Goal: Information Seeking & Learning: Learn about a topic

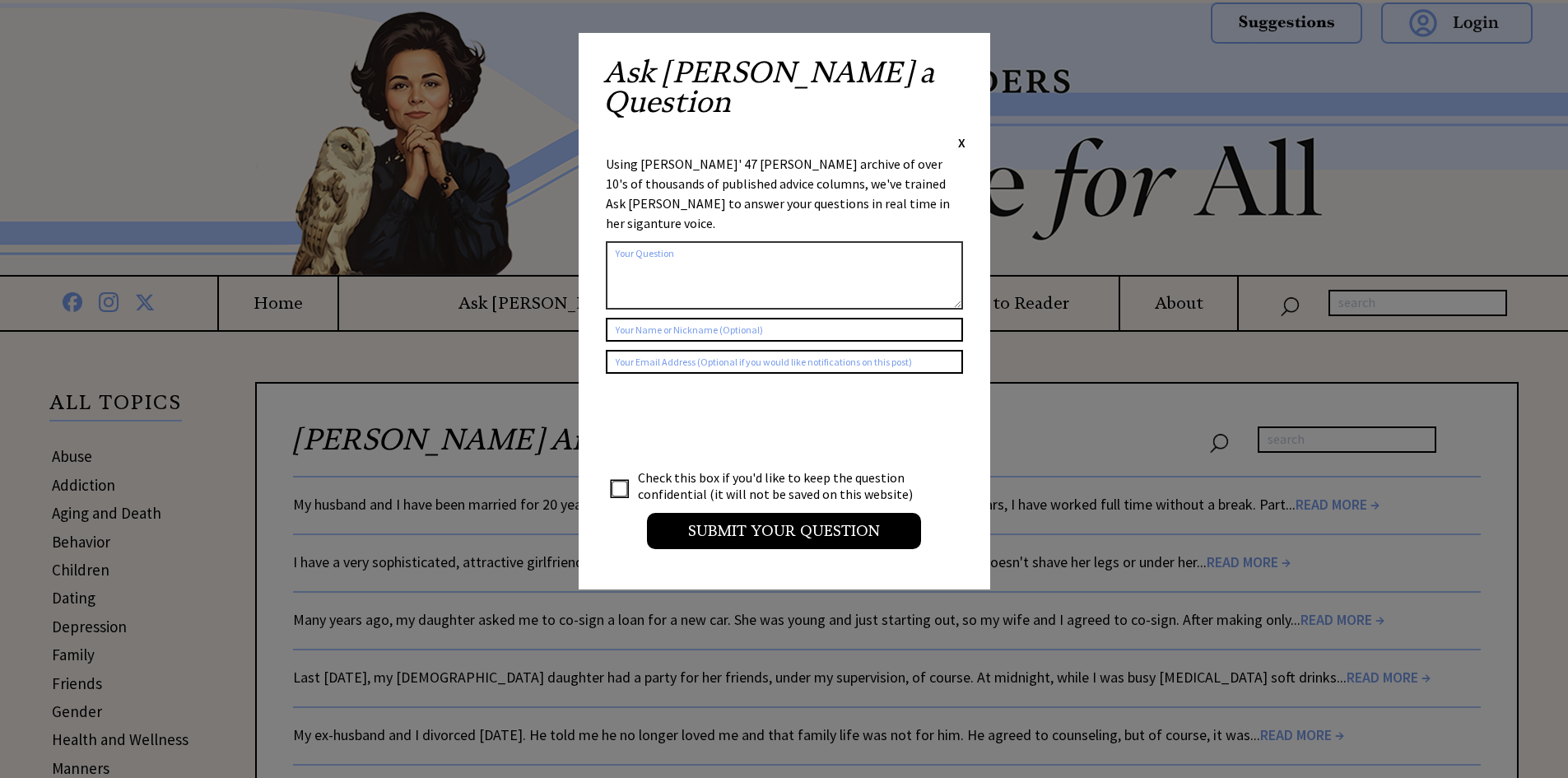
click at [962, 135] on span "X" at bounding box center [962, 142] width 7 height 17
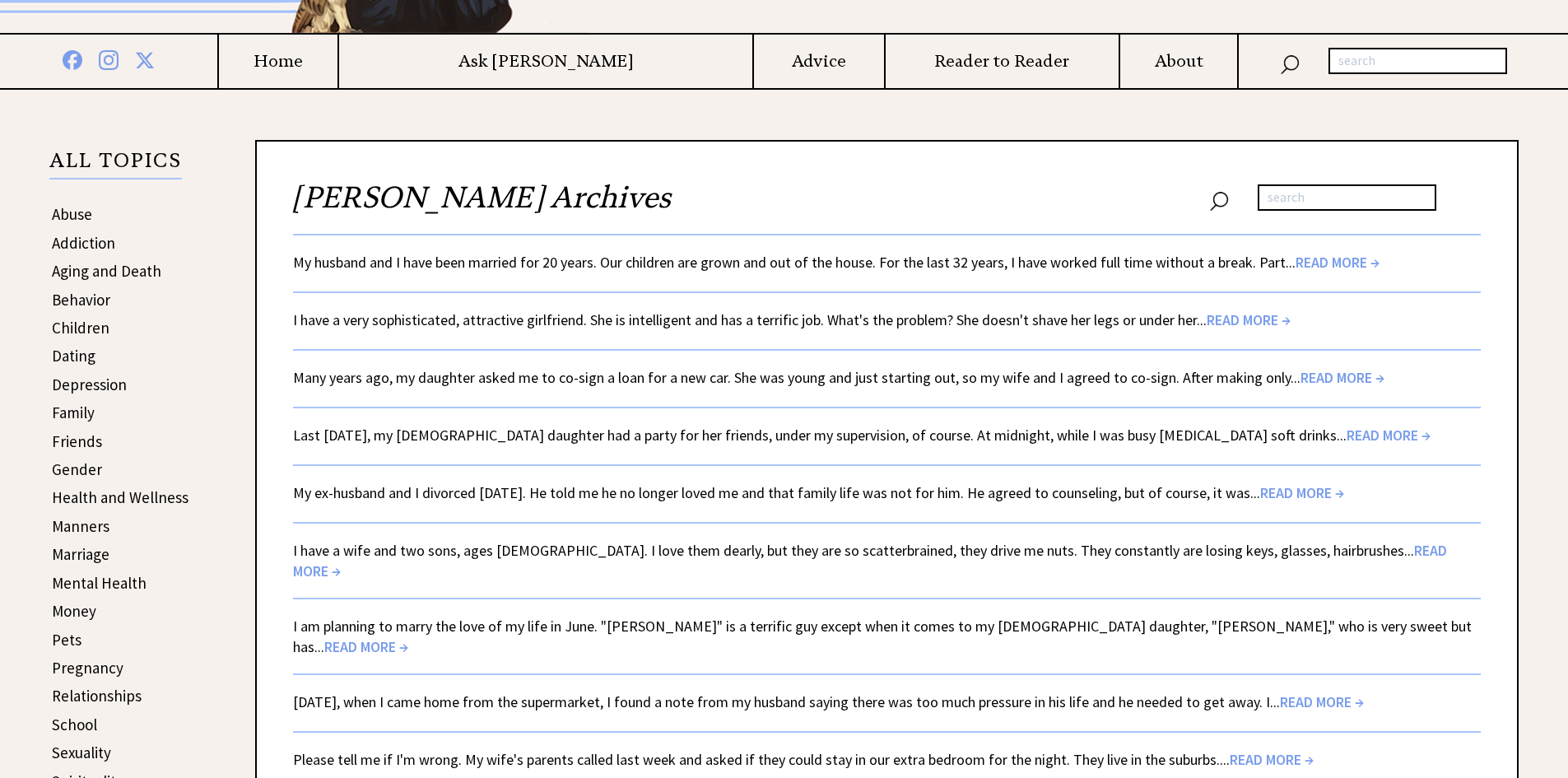
scroll to position [247, 0]
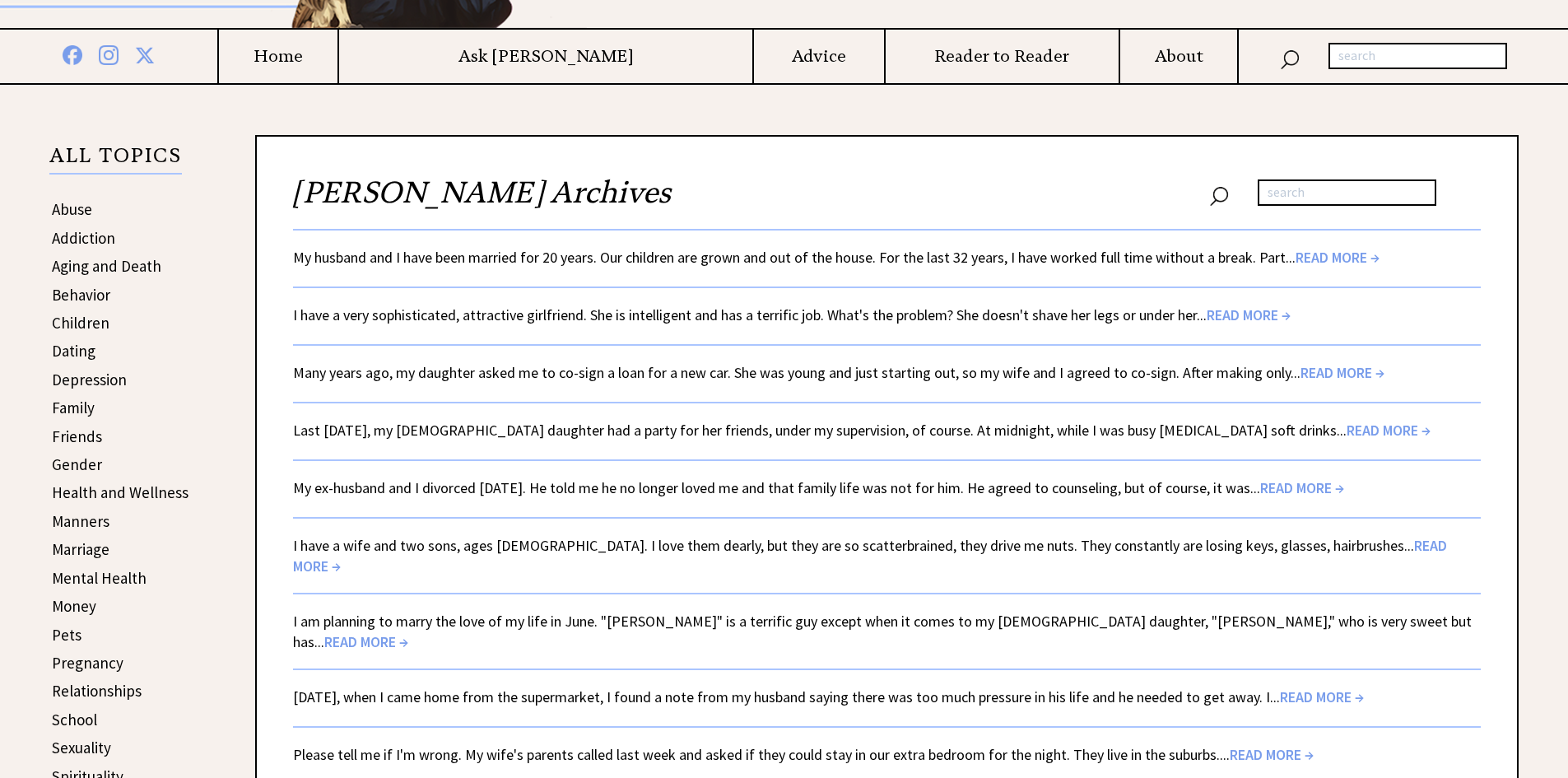
click at [1337, 255] on span "READ MORE →" at bounding box center [1338, 258] width 84 height 19
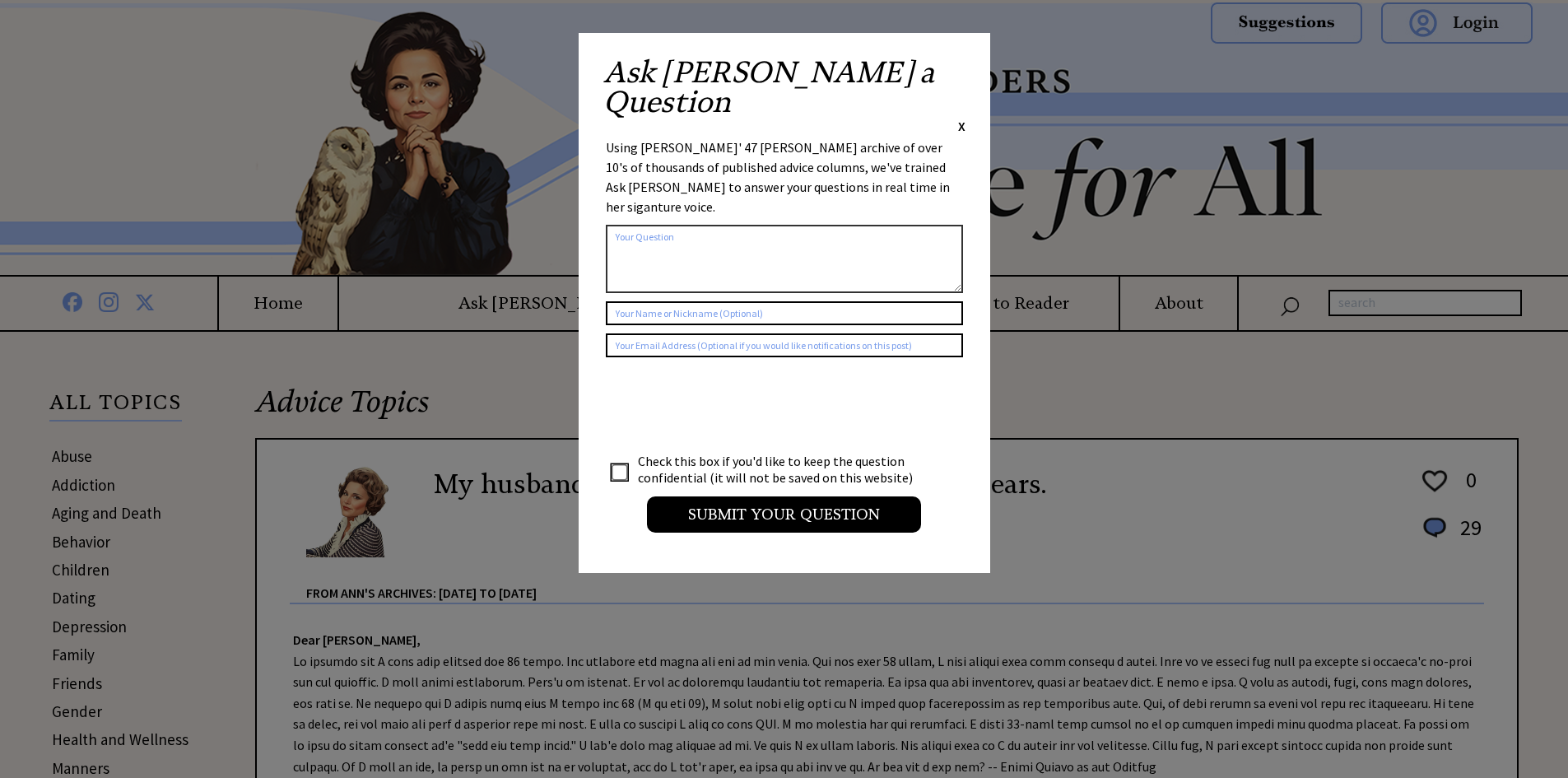
click at [962, 118] on span "X" at bounding box center [962, 126] width 7 height 17
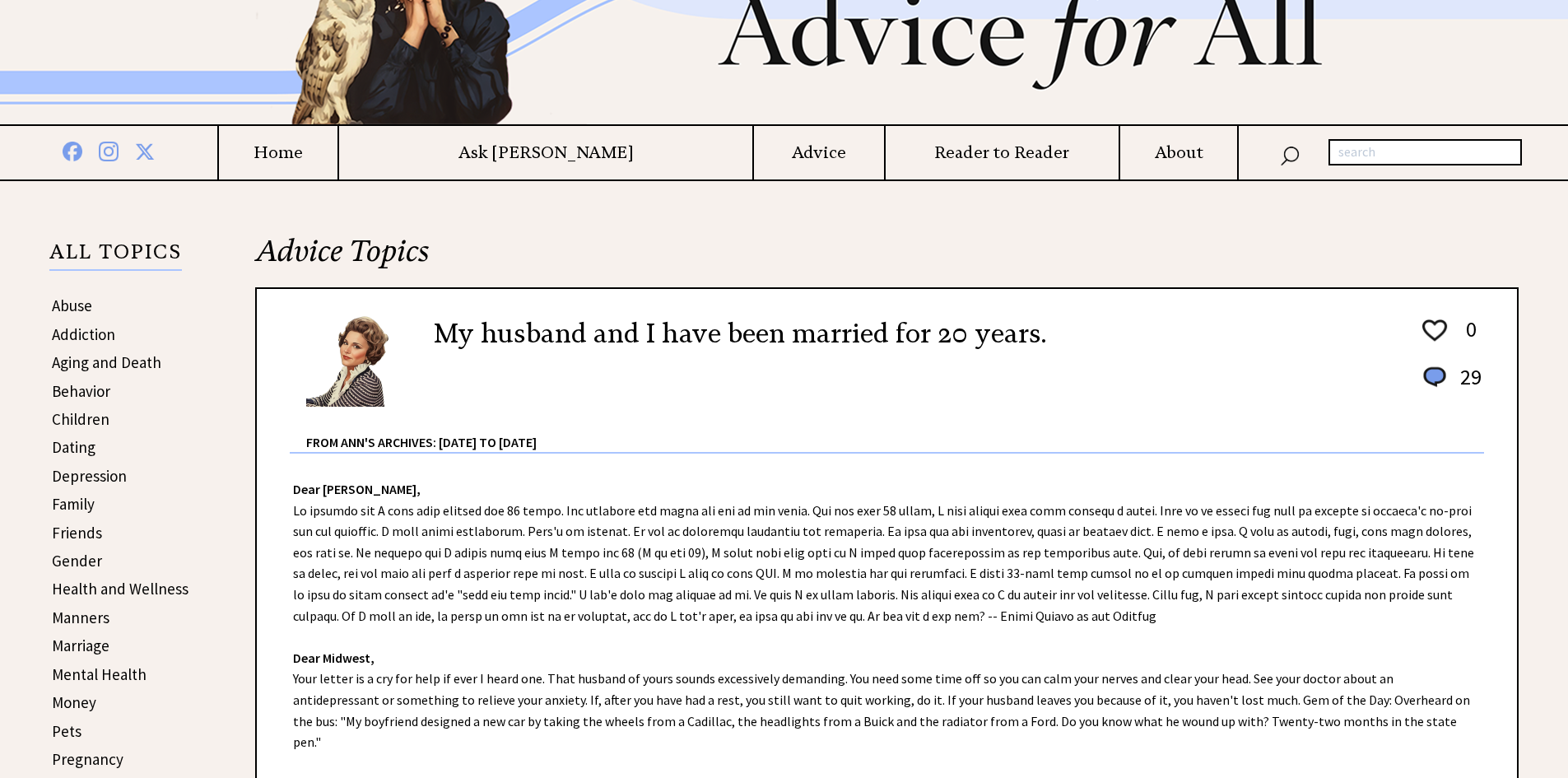
scroll to position [164, 0]
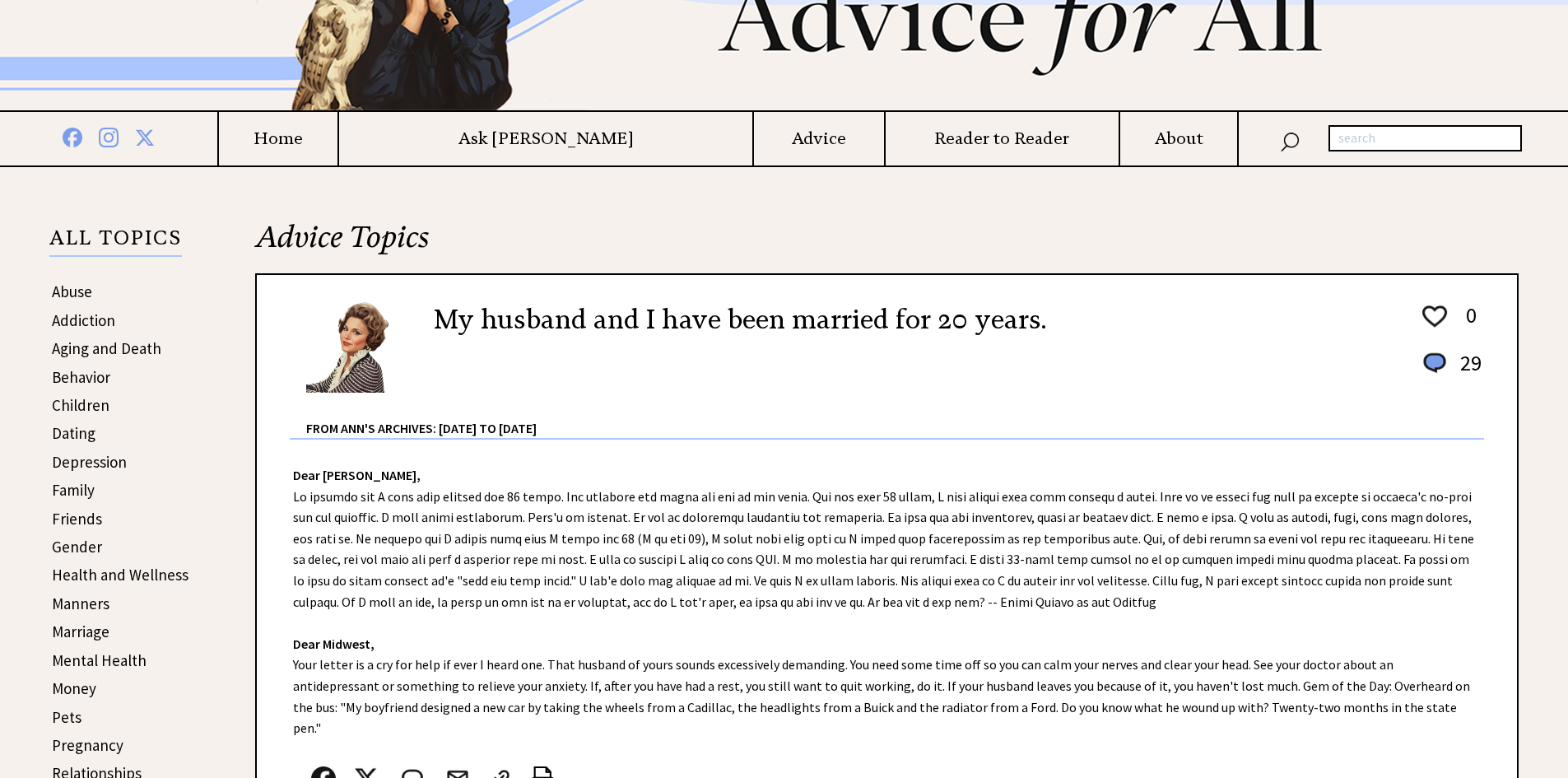
click at [71, 380] on link "Behavior" at bounding box center [81, 377] width 58 height 19
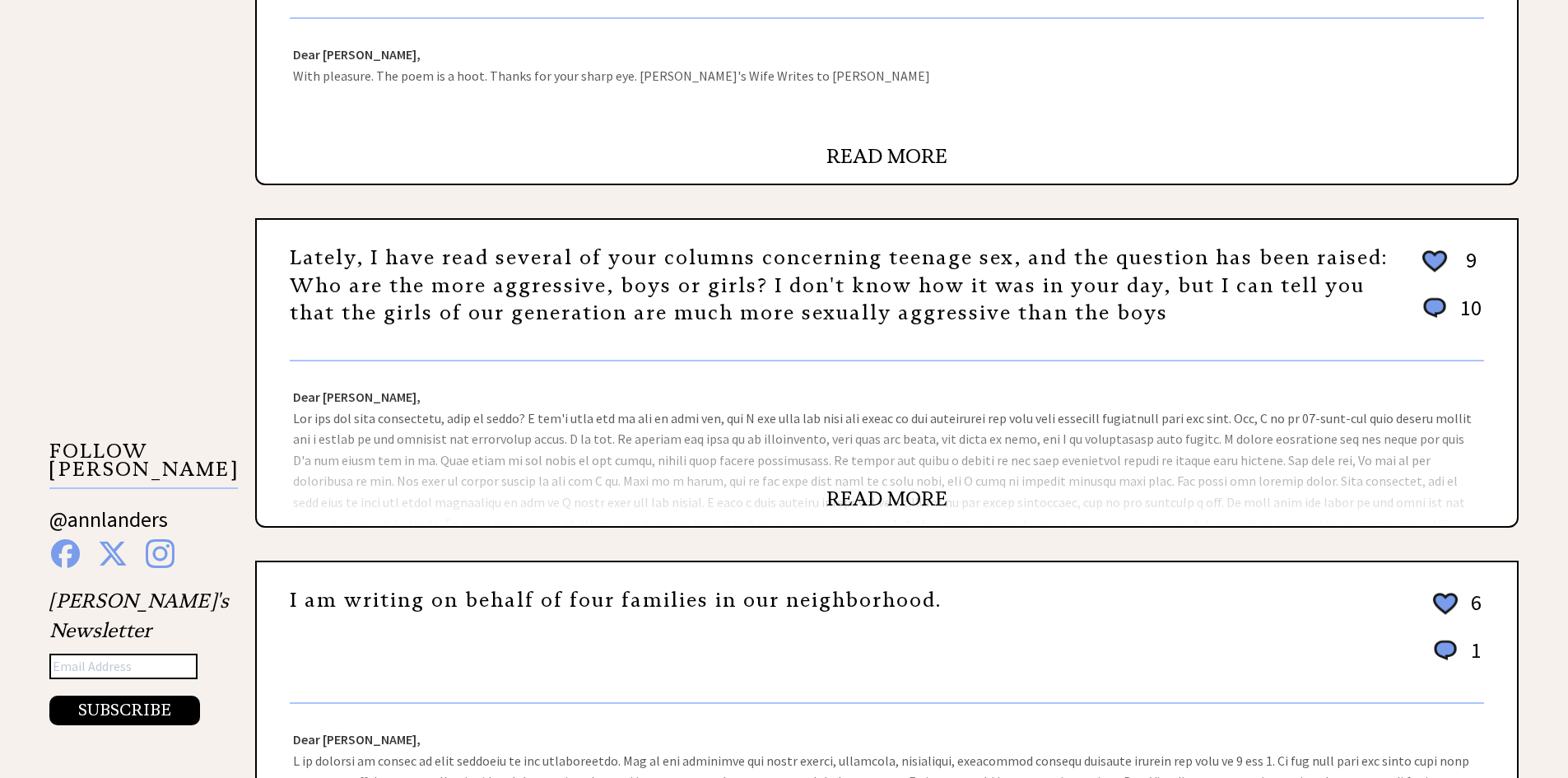
scroll to position [1400, 0]
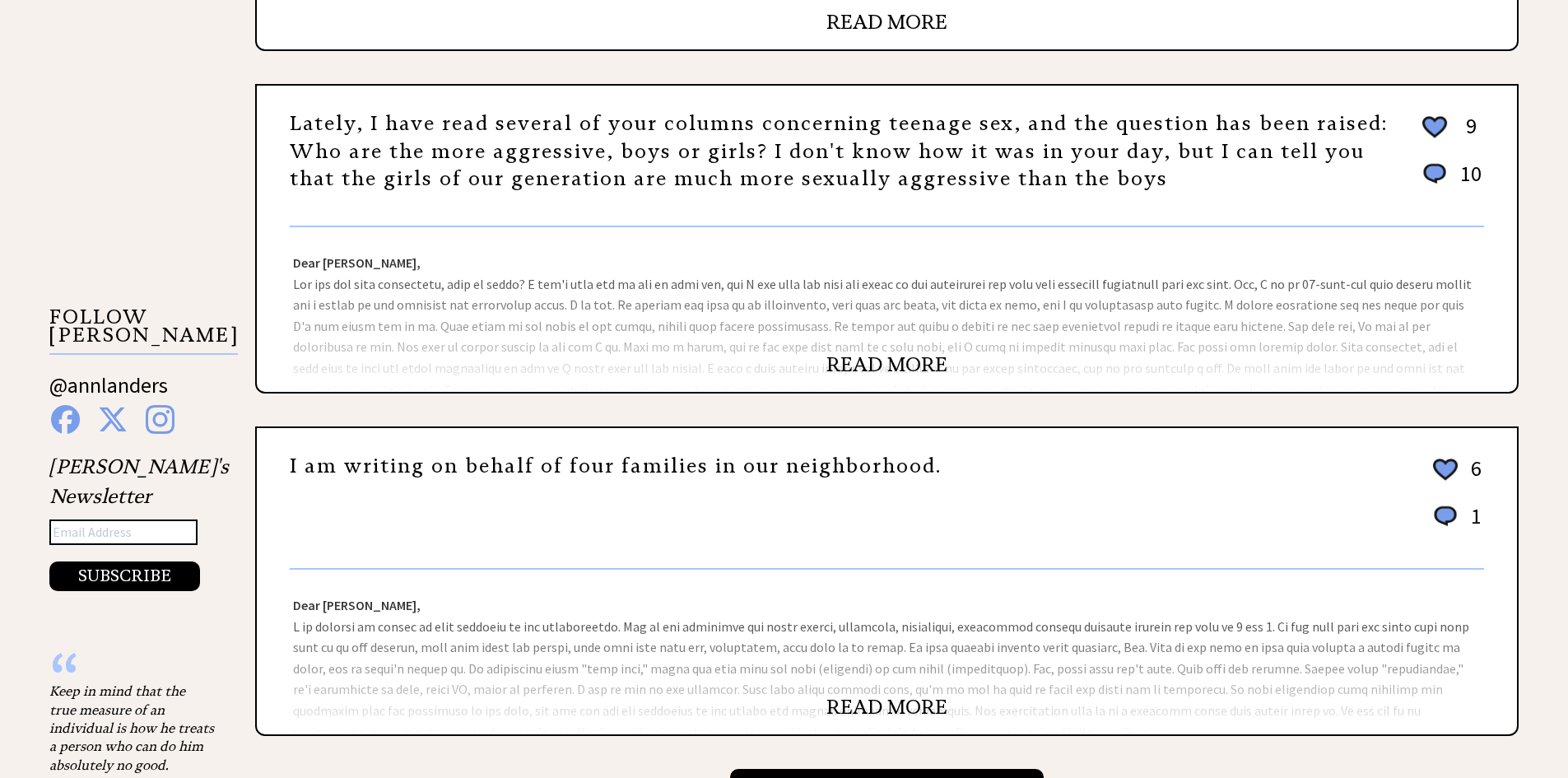
click at [701, 461] on link "I am writing on behalf of four families in our neighborhood." at bounding box center [616, 466] width 652 height 25
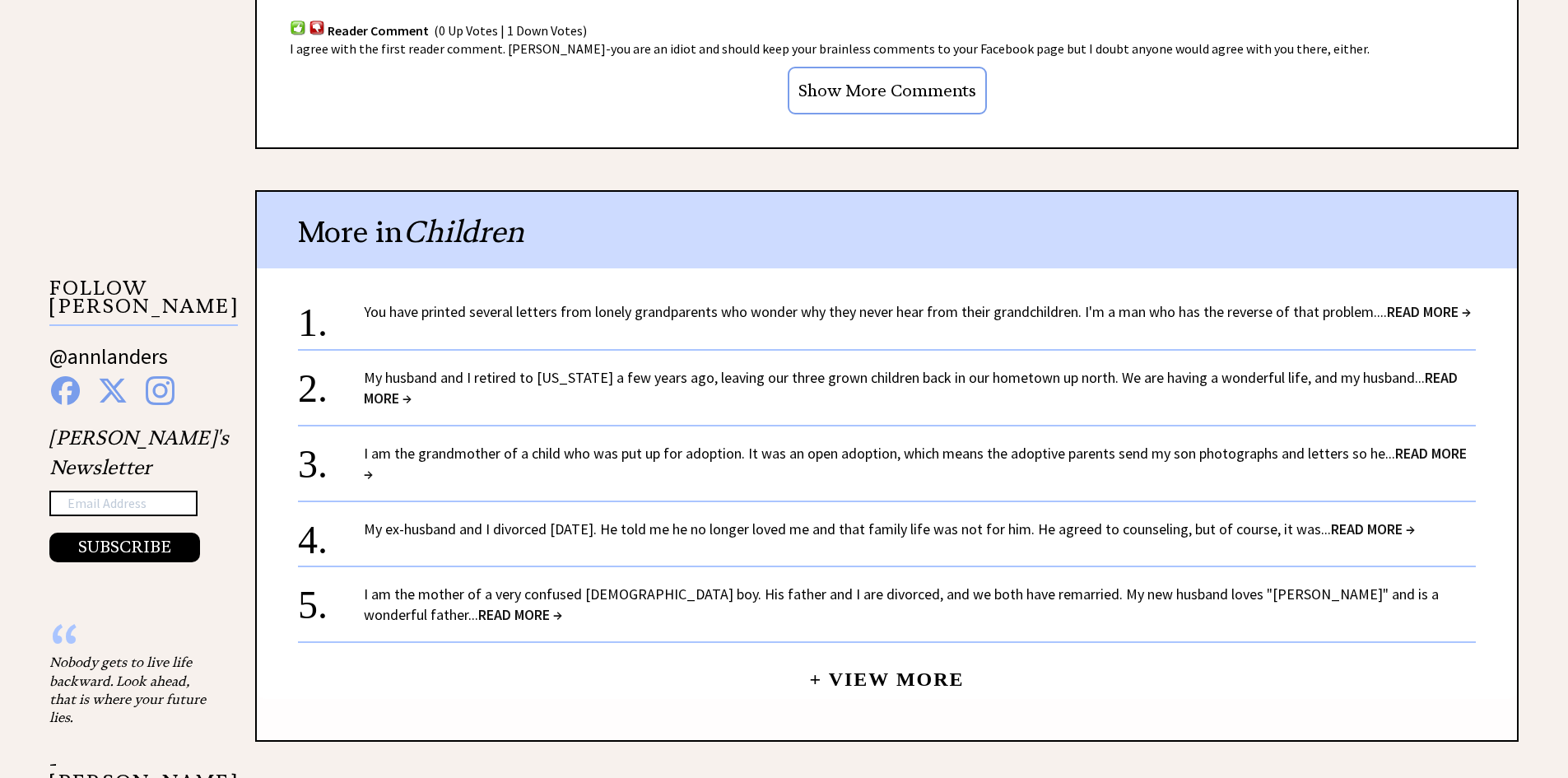
scroll to position [1564, 0]
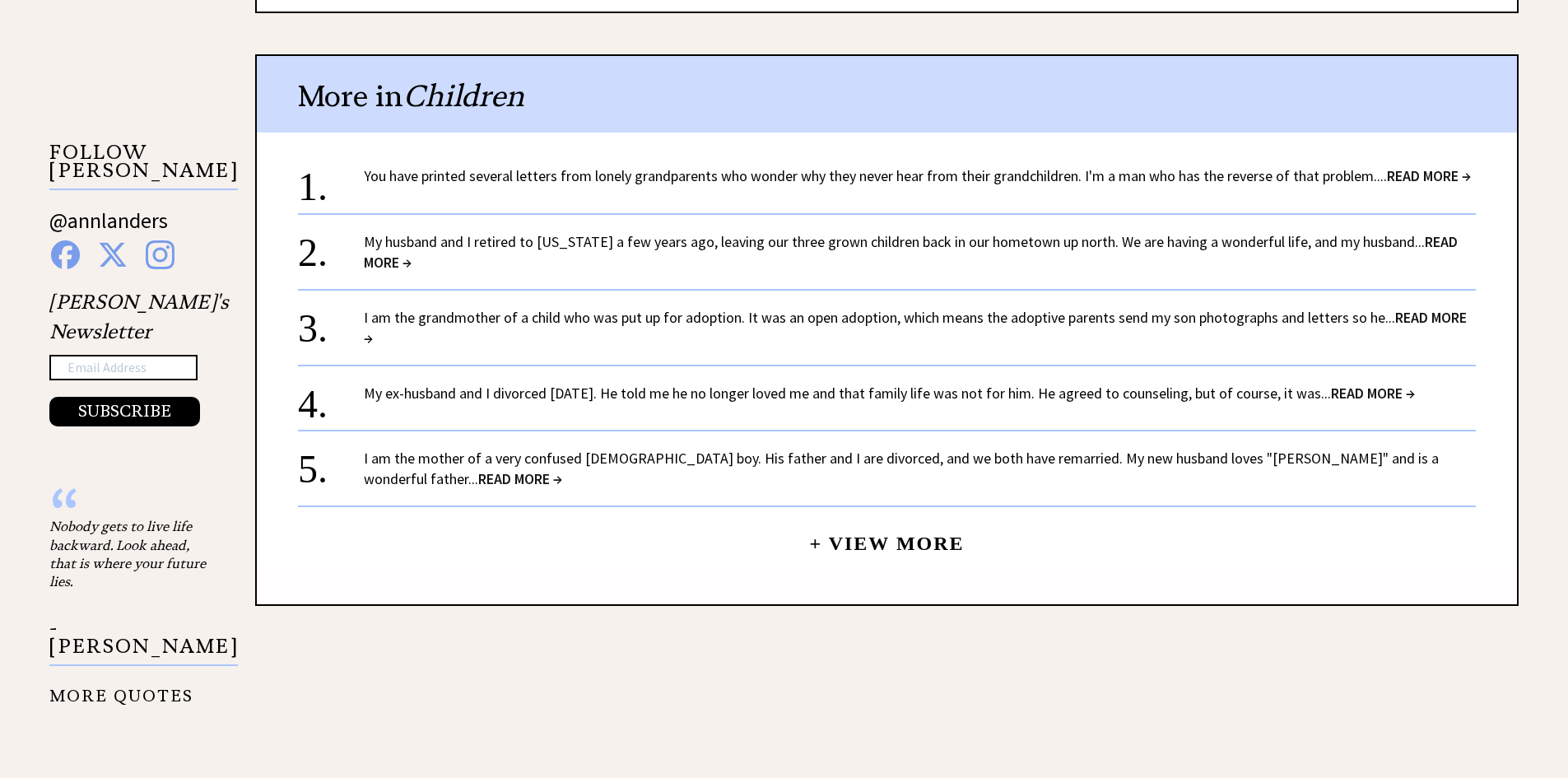
click at [563, 469] on span "READ MORE →" at bounding box center [520, 479] width 84 height 19
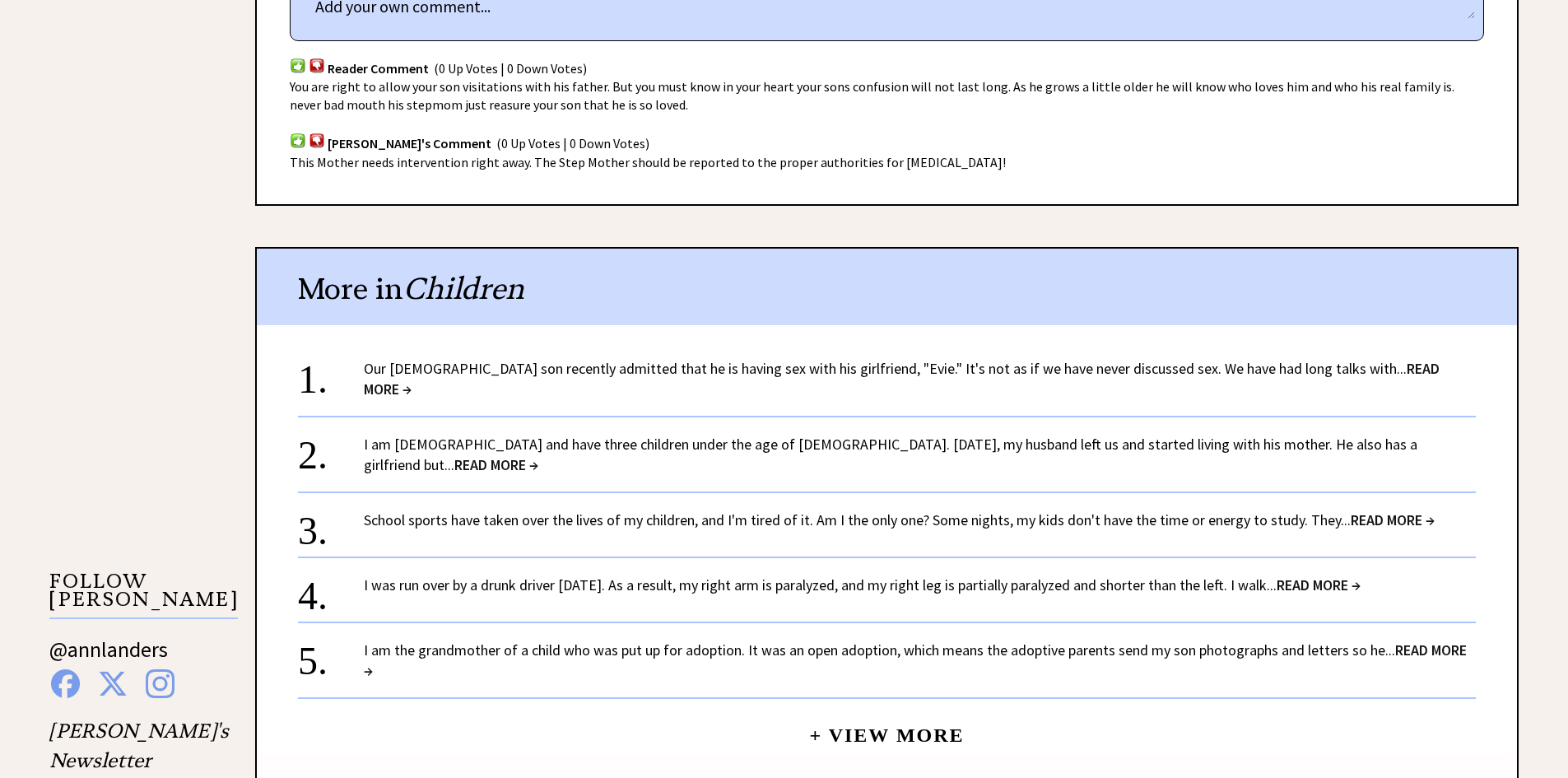
scroll to position [1235, 0]
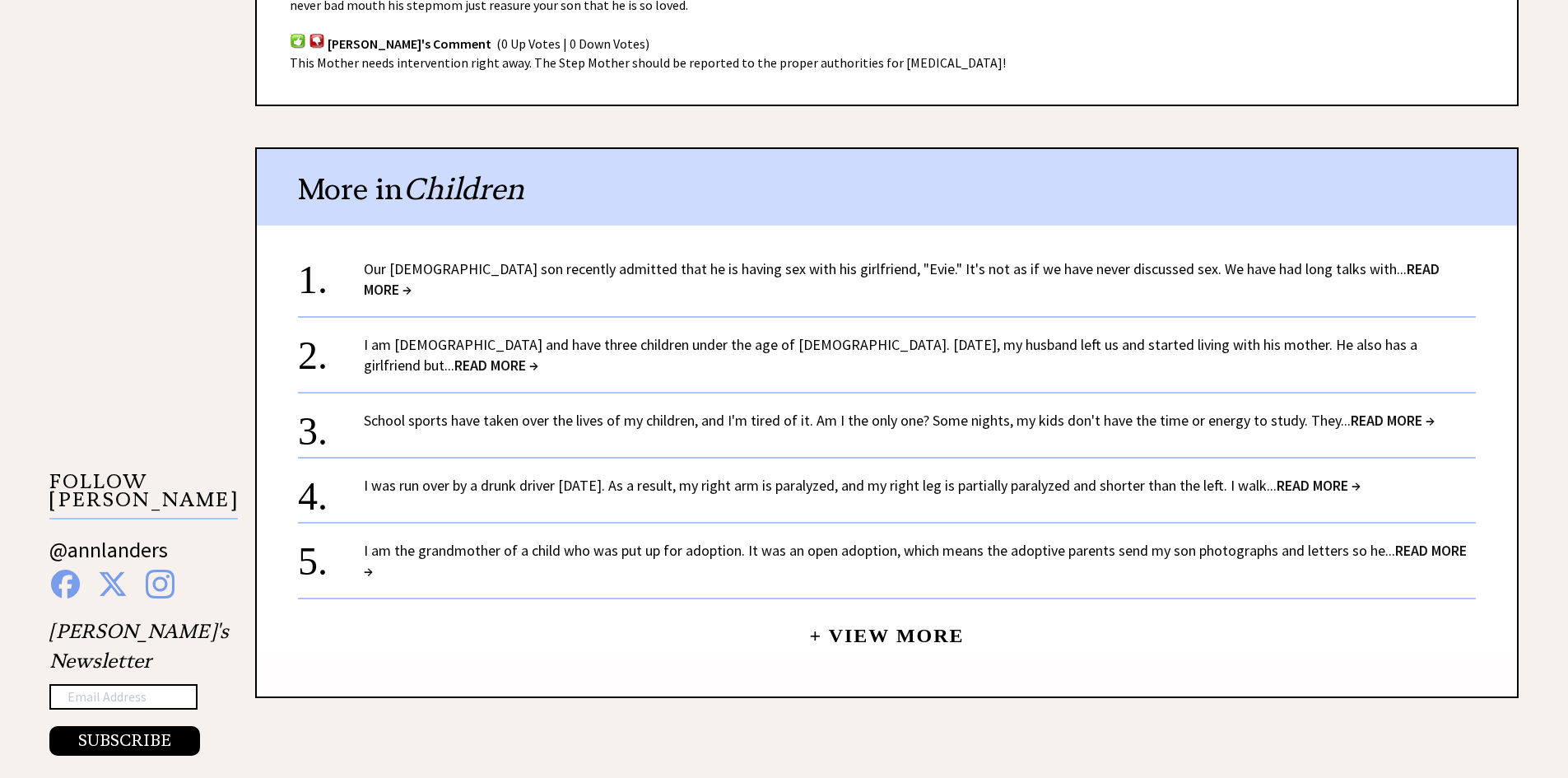
click at [1377, 266] on span "READ MORE →" at bounding box center [902, 279] width 1076 height 40
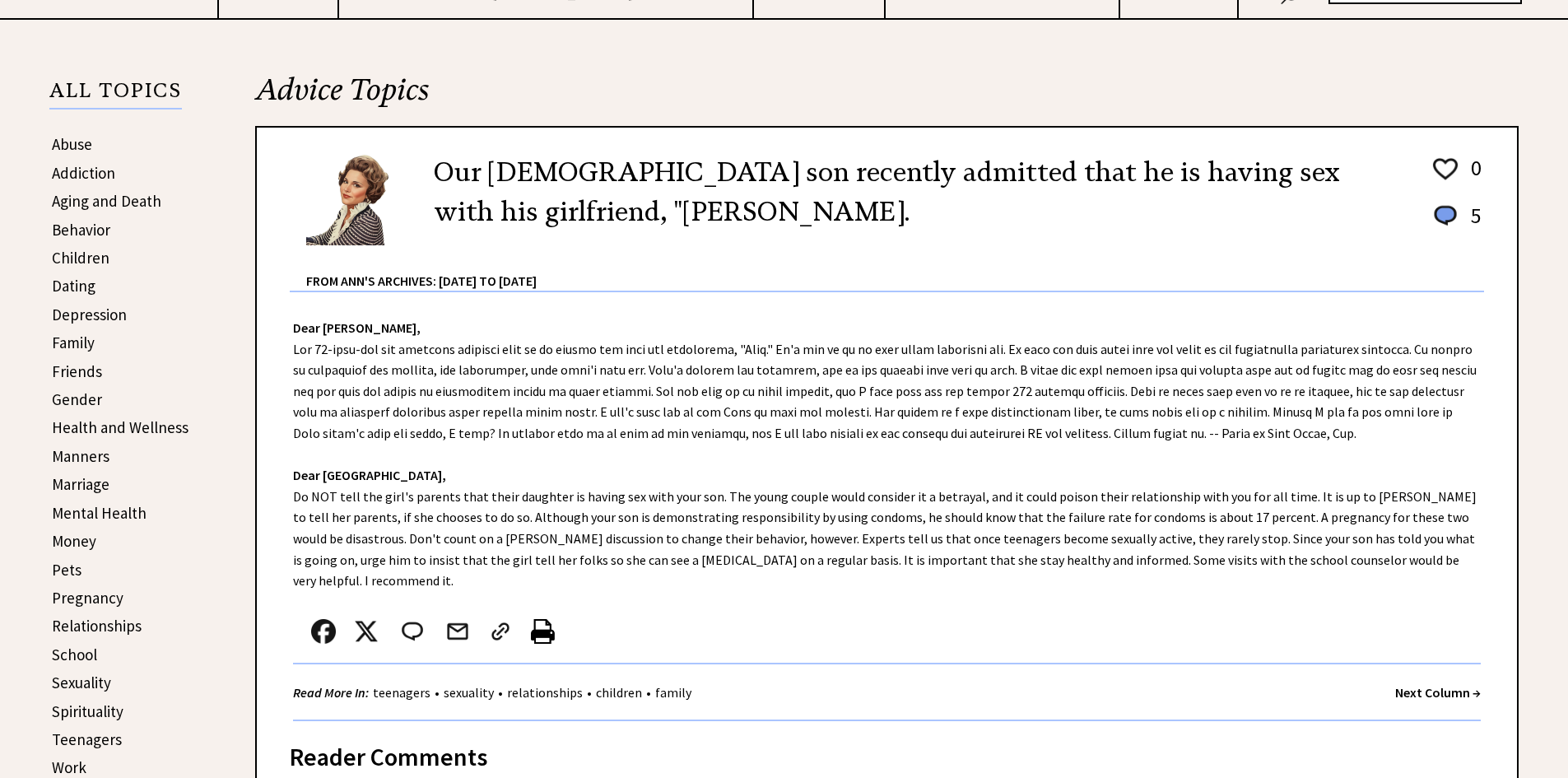
scroll to position [577, 0]
